Goal: Entertainment & Leisure: Consume media (video, audio)

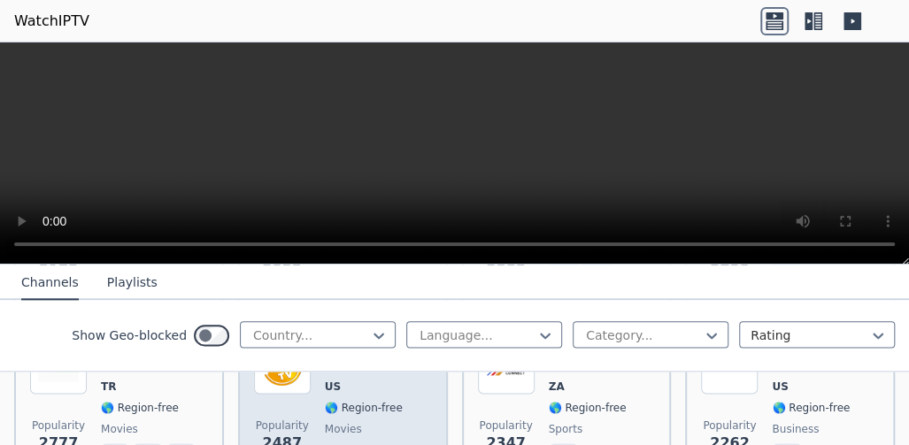
scroll to position [968, 0]
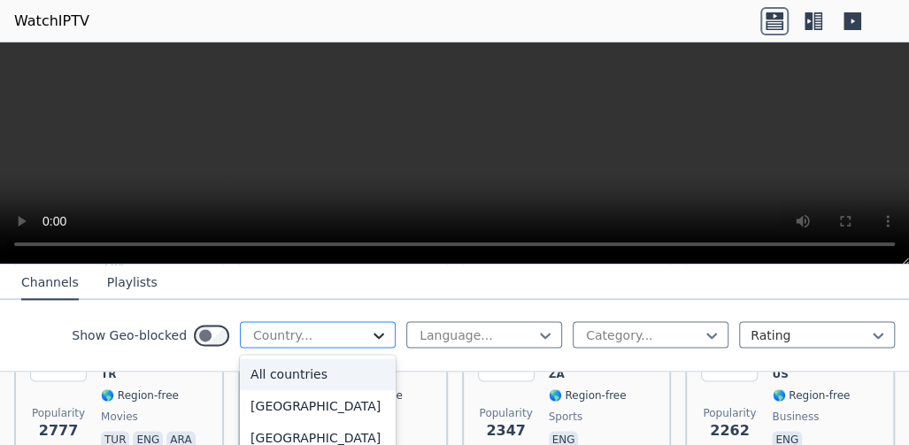
click at [379, 340] on icon at bounding box center [379, 335] width 18 height 18
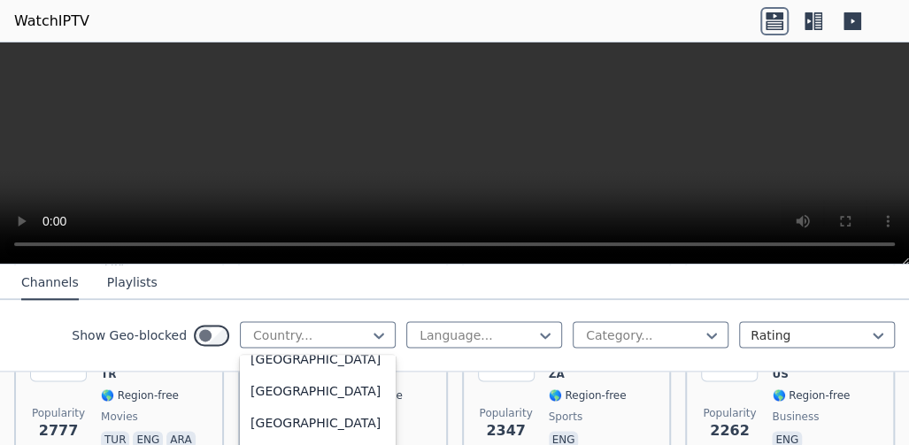
scroll to position [6242, 0]
click at [334, 376] on div "[GEOGRAPHIC_DATA]" at bounding box center [318, 360] width 156 height 32
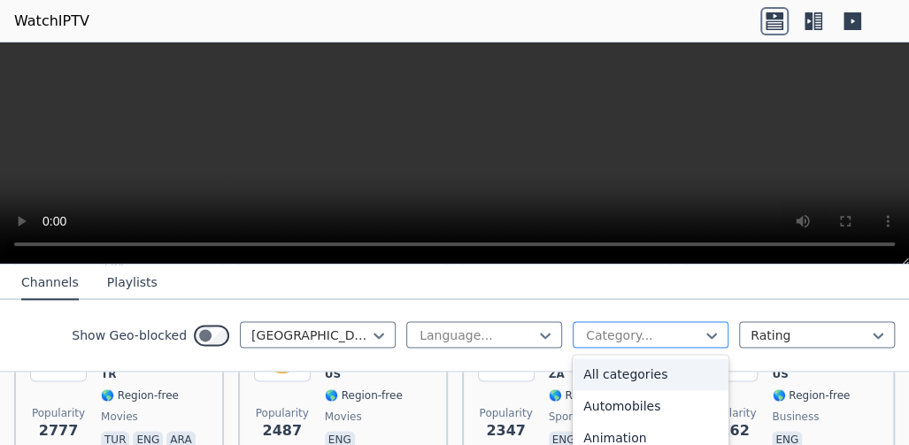
click at [656, 336] on div at bounding box center [643, 335] width 119 height 18
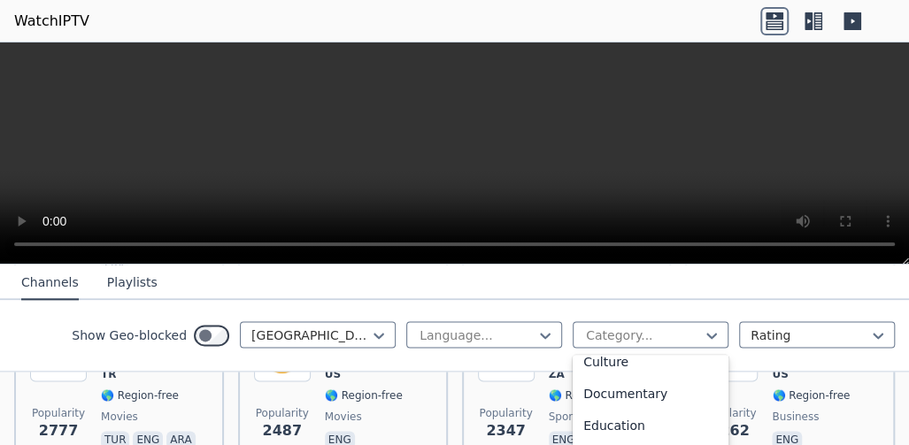
scroll to position [292, 0]
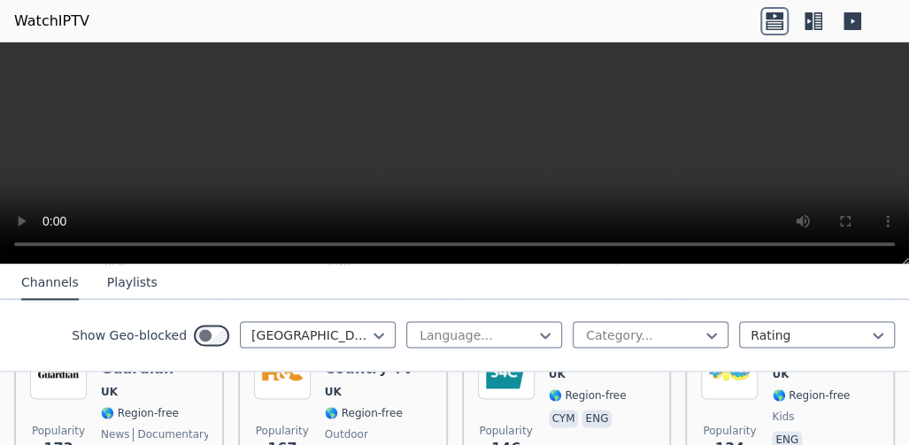
scroll to position [206, 0]
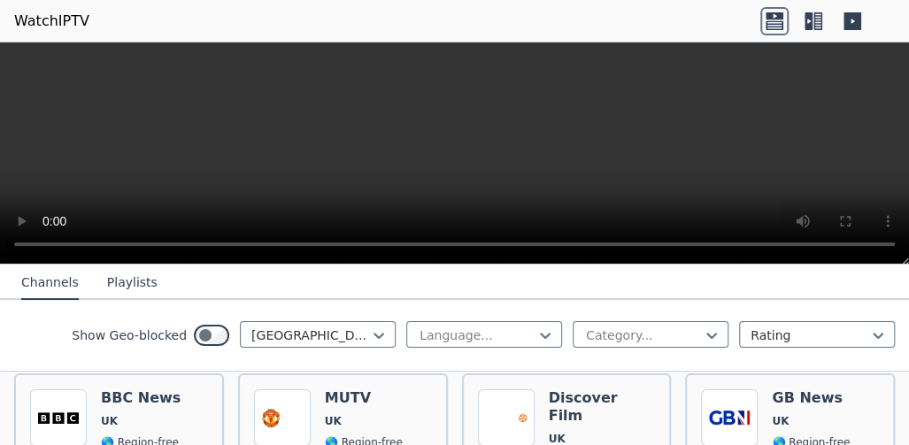
drag, startPoint x: 771, startPoint y: 303, endPoint x: 771, endPoint y: 288, distance: 14.2
click at [771, 288] on div "Channels Playlists Show Geo-blocked [GEOGRAPHIC_DATA] Language... Category... R…" at bounding box center [454, 318] width 909 height 107
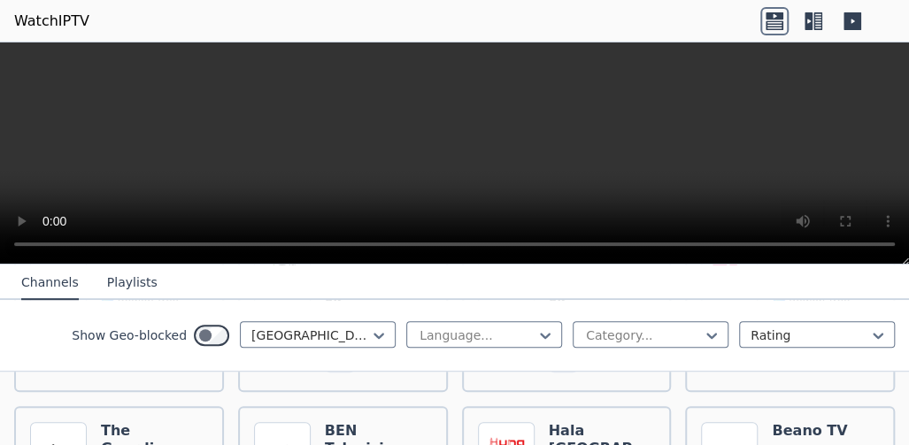
scroll to position [710, 0]
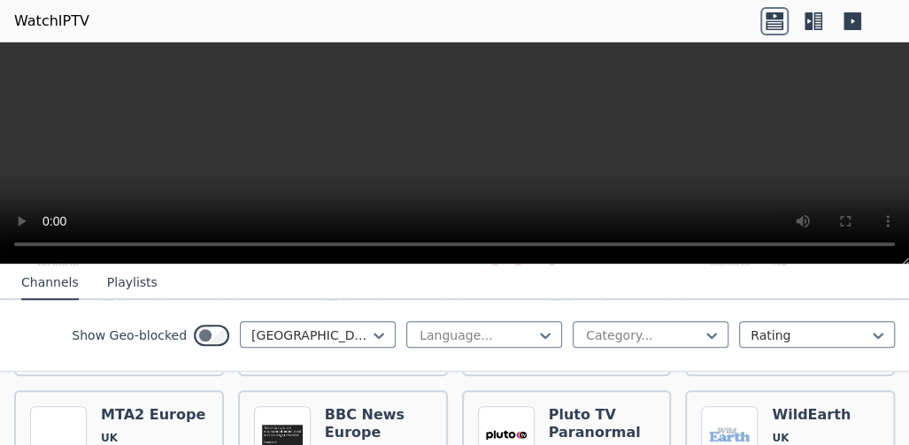
drag, startPoint x: 773, startPoint y: 273, endPoint x: 773, endPoint y: 207, distance: 66.4
click at [773, 207] on div "WatchIPTV - Free IPTV streams from across the world [DOMAIN_NAME] does not host…" at bounding box center [454, 243] width 909 height 403
click at [802, 28] on icon at bounding box center [813, 21] width 28 height 28
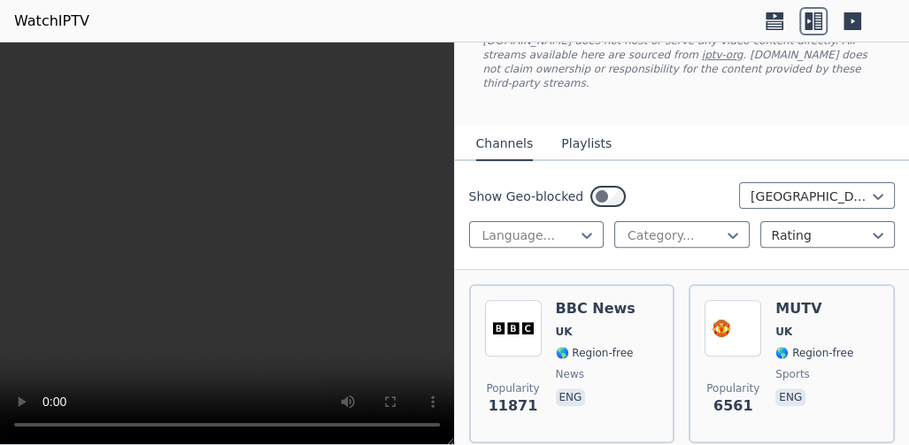
scroll to position [146, 0]
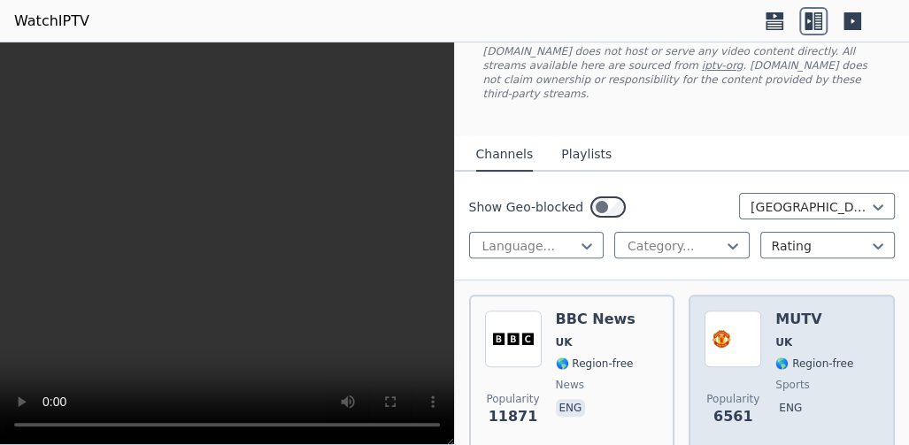
click at [757, 311] on img at bounding box center [732, 339] width 57 height 57
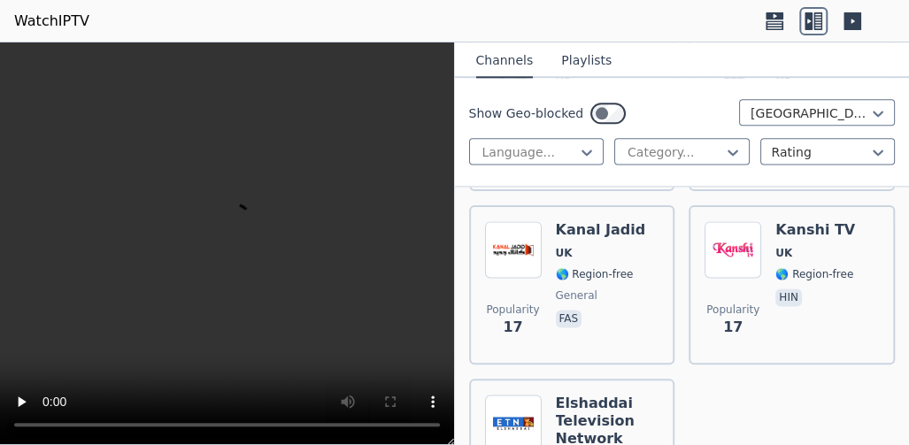
scroll to position [6471, 0]
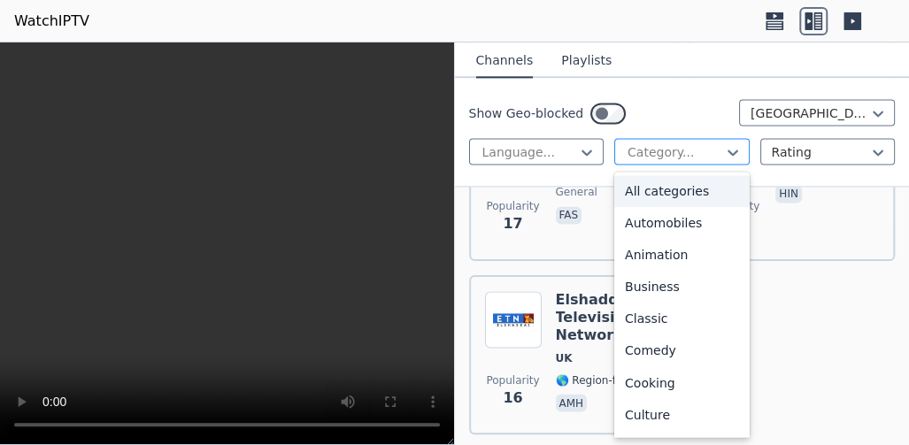
click at [689, 148] on div at bounding box center [674, 152] width 98 height 18
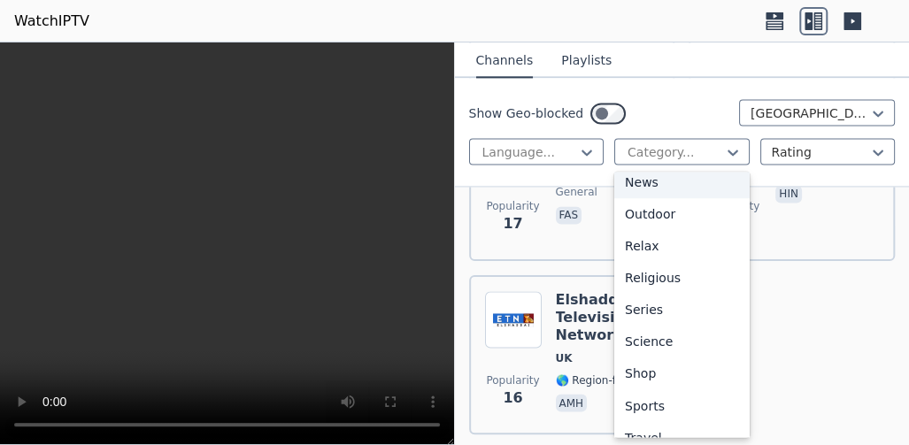
scroll to position [602, 0]
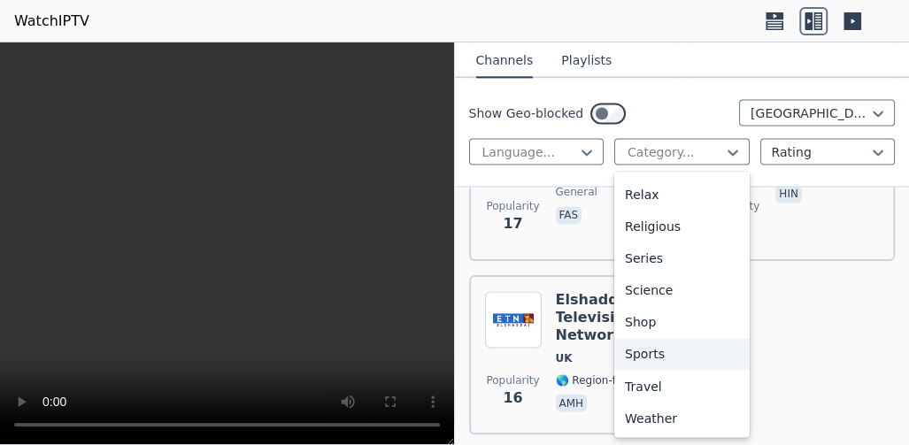
click at [678, 368] on div "Sports" at bounding box center [681, 354] width 135 height 32
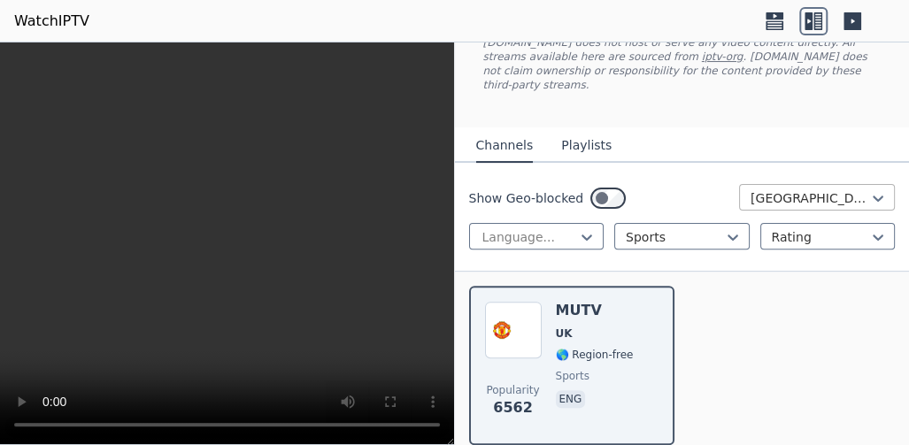
scroll to position [201, 0]
